Goal: Task Accomplishment & Management: Complete application form

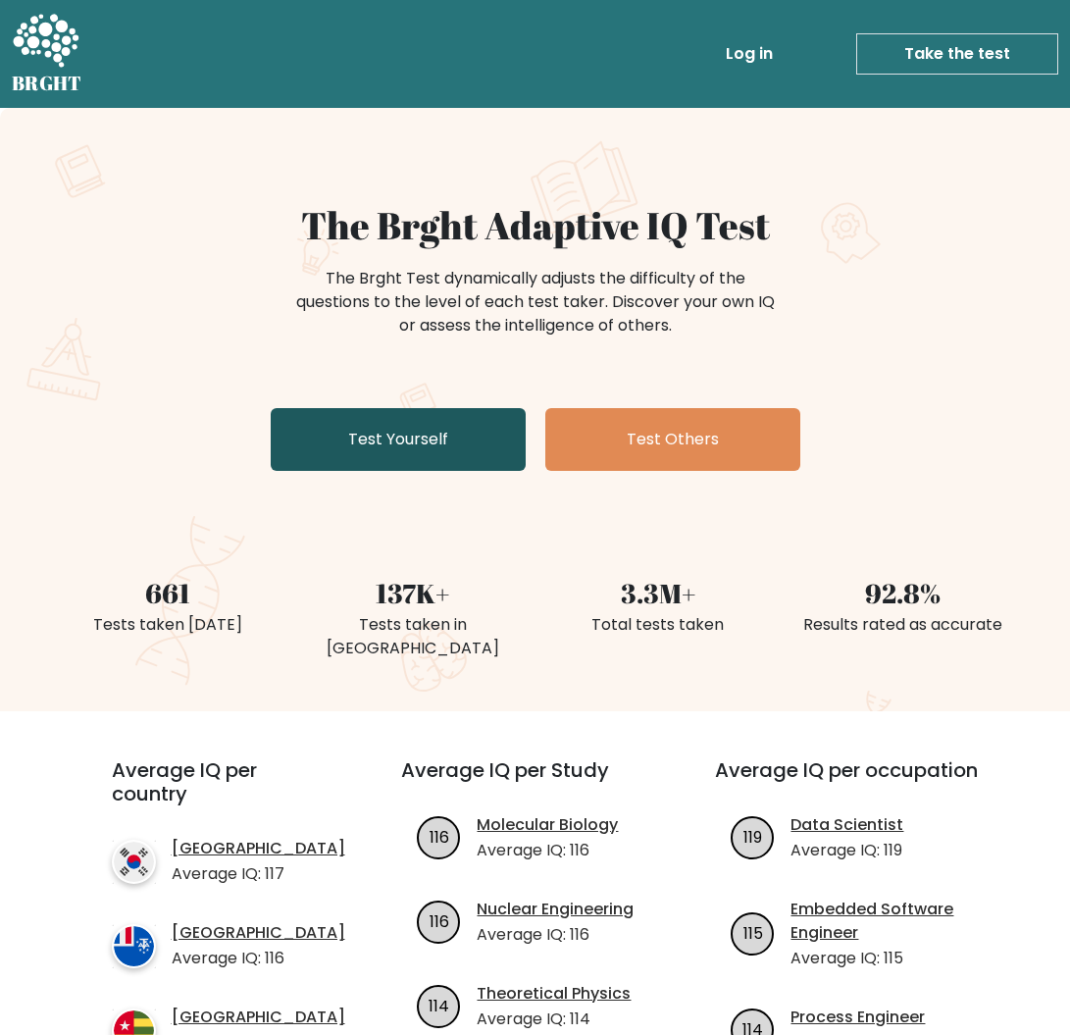
click at [361, 449] on link "Test Yourself" at bounding box center [398, 439] width 255 height 63
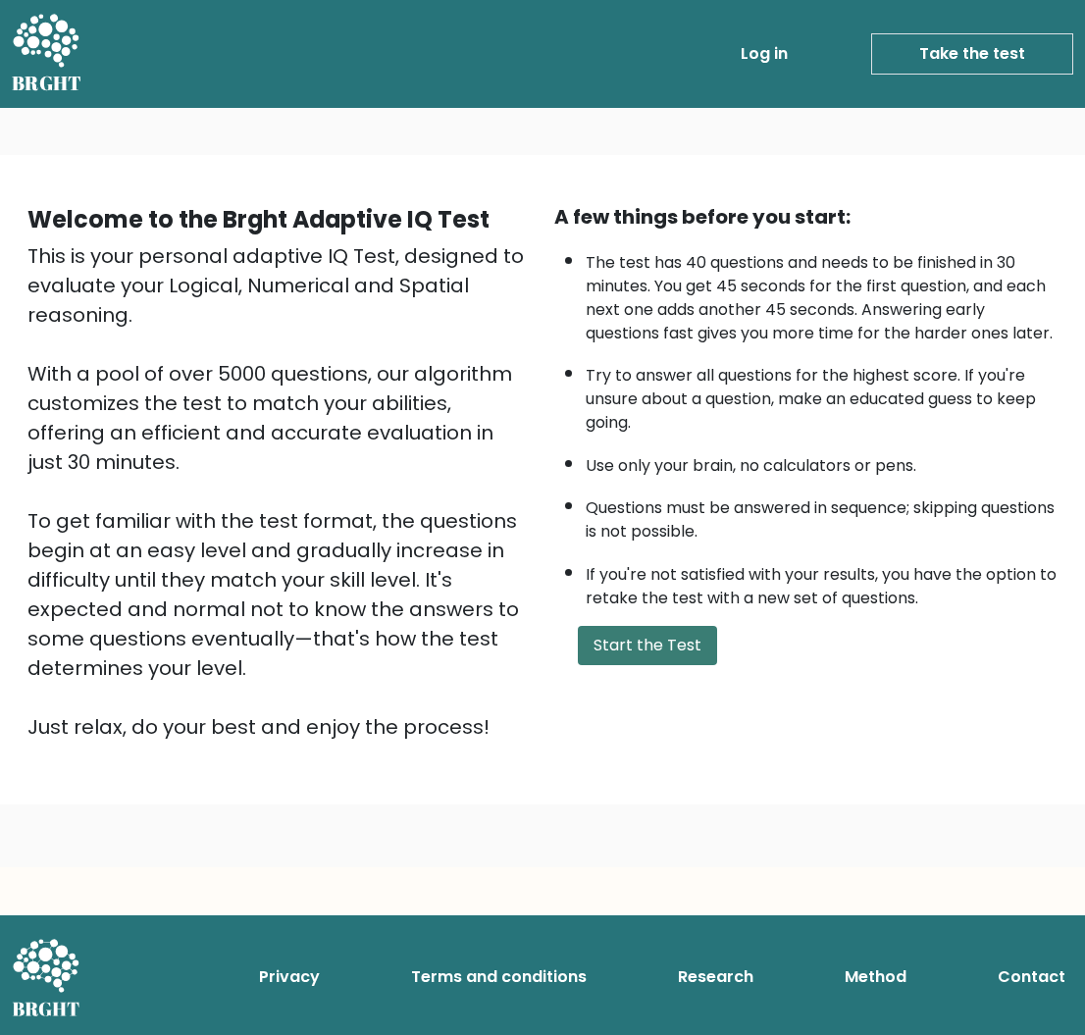
click at [641, 642] on button "Start the Test" at bounding box center [647, 645] width 139 height 39
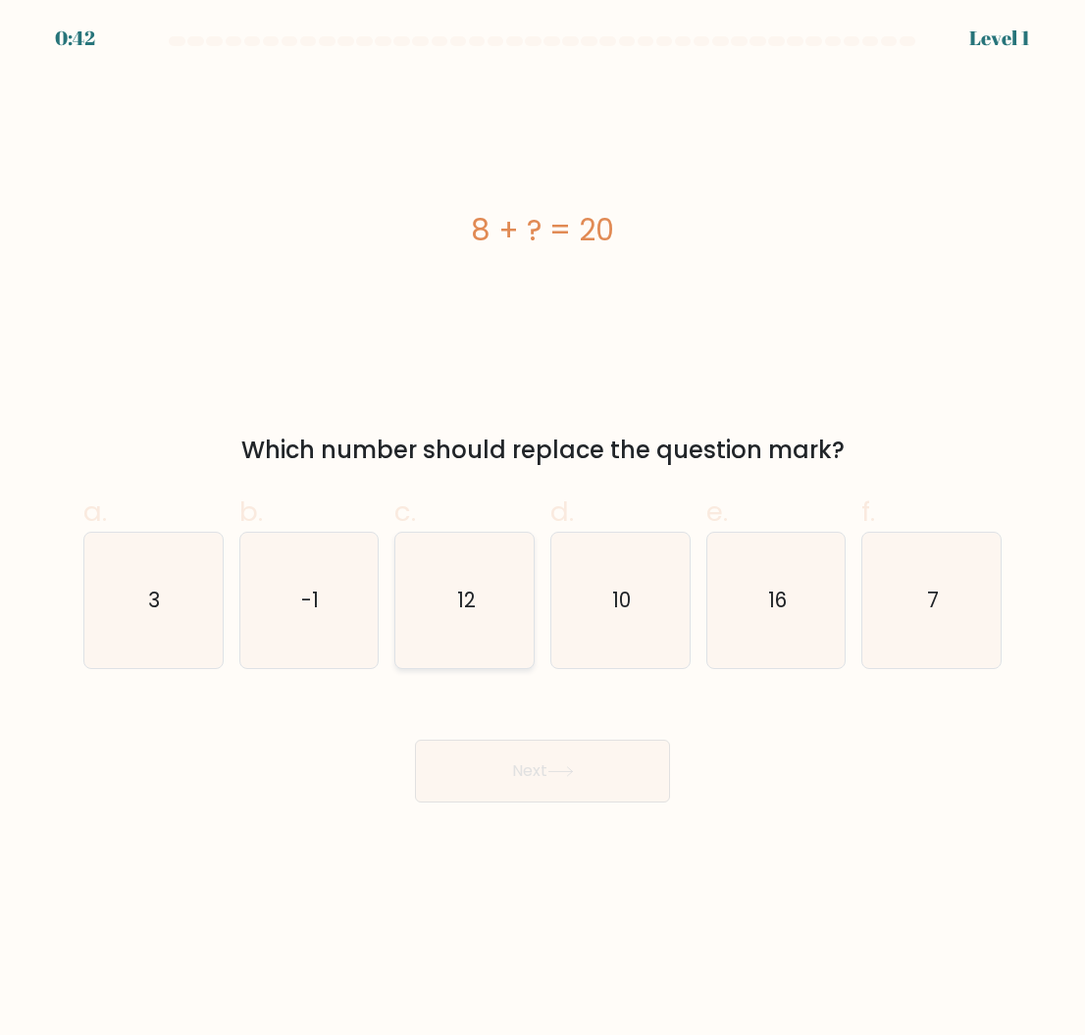
click at [489, 606] on icon "12" at bounding box center [464, 600] width 135 height 135
click at [542, 531] on input "c. 12" at bounding box center [542, 524] width 1 height 13
radio input "true"
click at [535, 754] on button "Next" at bounding box center [542, 770] width 255 height 63
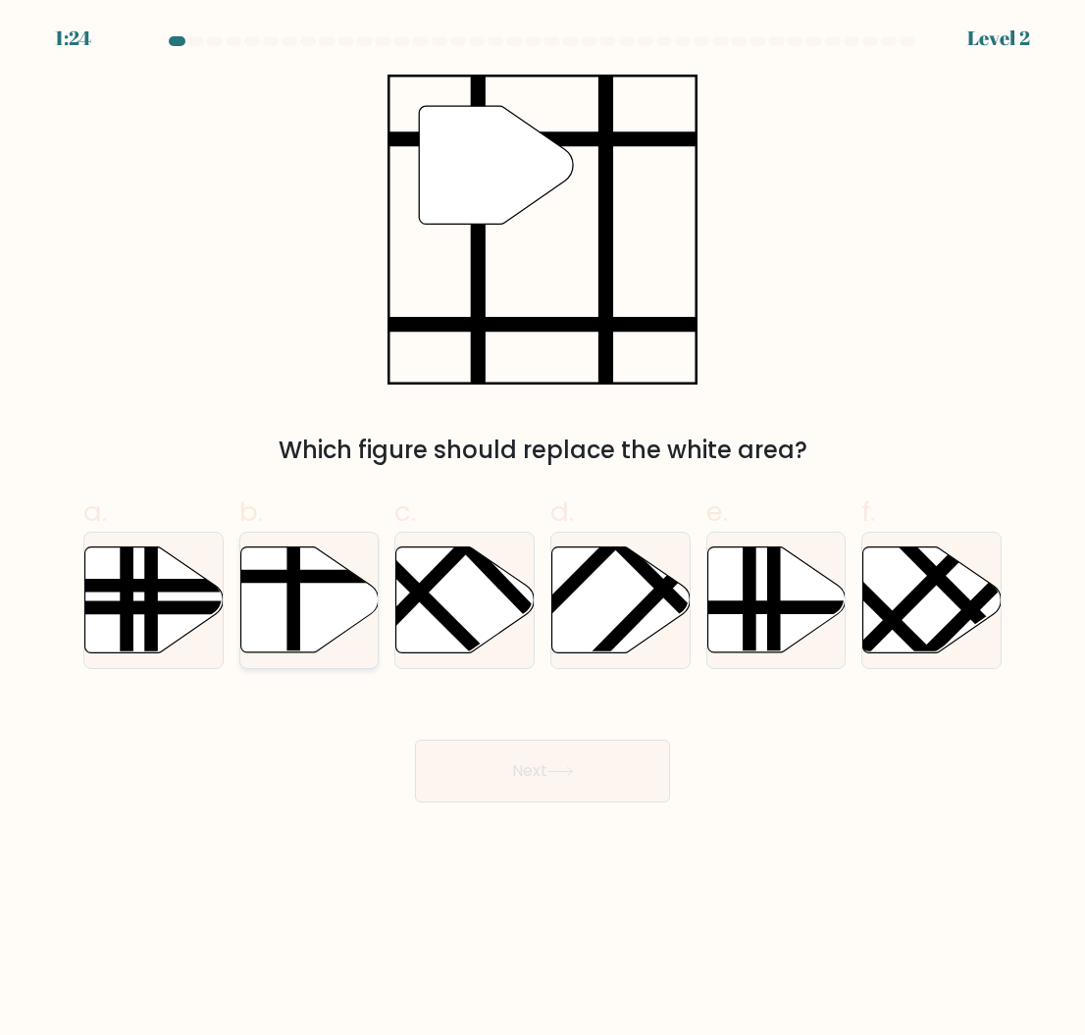
click at [309, 610] on icon at bounding box center [309, 599] width 138 height 106
click at [542, 531] on input "b." at bounding box center [542, 524] width 1 height 13
radio input "true"
click at [494, 752] on button "Next" at bounding box center [542, 770] width 255 height 63
